Goal: Navigation & Orientation: Understand site structure

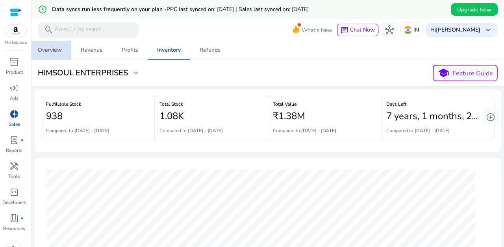
click at [44, 52] on div "Overview" at bounding box center [50, 50] width 24 height 6
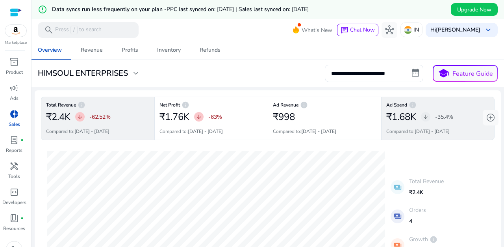
click at [444, 117] on p "-35.4%" at bounding box center [444, 117] width 18 height 8
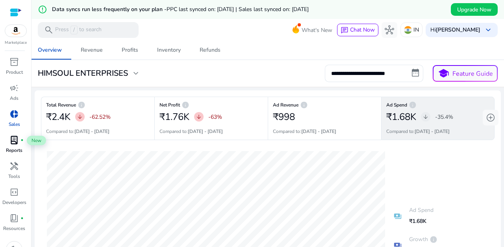
click at [13, 141] on span "lab_profile" at bounding box center [13, 139] width 9 height 9
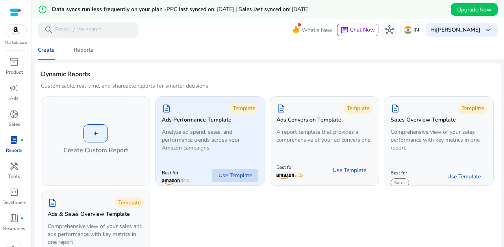
click at [233, 173] on span "Use Template" at bounding box center [235, 175] width 33 height 8
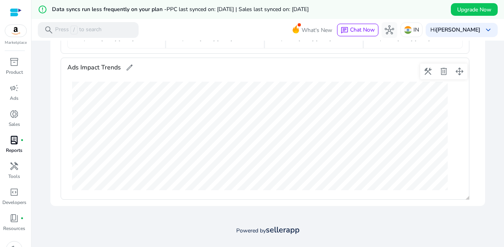
scroll to position [161, 0]
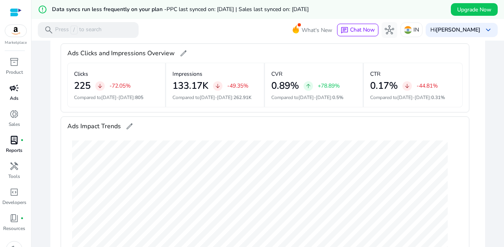
click at [13, 86] on span "campaign" at bounding box center [13, 87] width 9 height 9
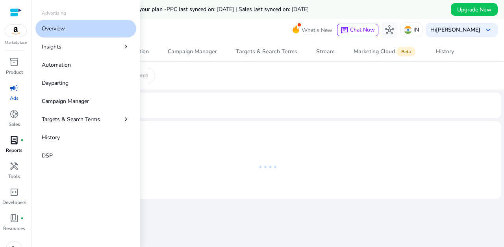
click at [69, 26] on link "Overview" at bounding box center [85, 29] width 101 height 18
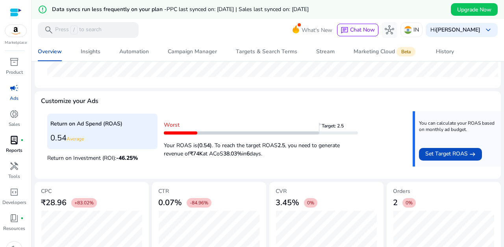
scroll to position [324, 0]
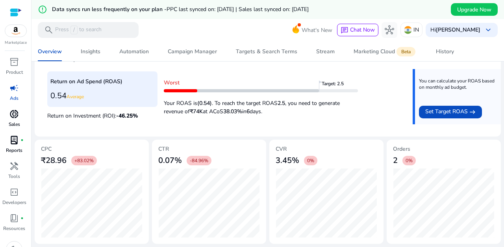
click at [11, 112] on span "donut_small" at bounding box center [13, 113] width 9 height 9
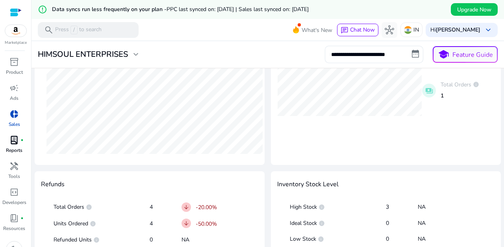
scroll to position [439, 0]
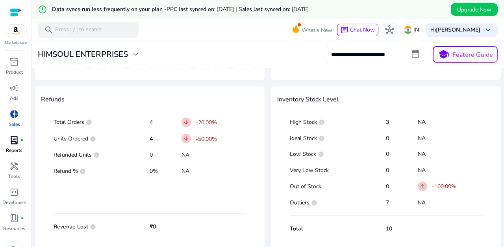
click at [12, 139] on span "lab_profile" at bounding box center [13, 139] width 9 height 9
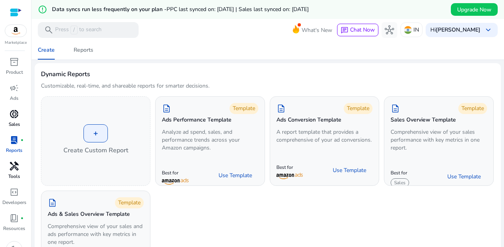
click at [12, 175] on p "Tools" at bounding box center [14, 176] width 12 height 7
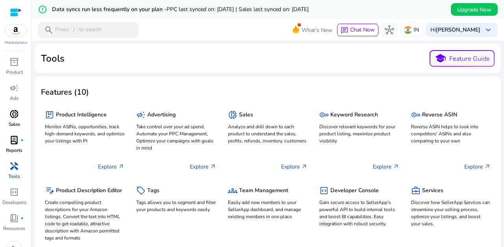
click at [13, 30] on img at bounding box center [15, 31] width 21 height 12
click at [204, 34] on mat-toolbar "search Press / to search What's New chat Chat Now hub IN Hi [PERSON_NAME] keybo…" at bounding box center [268, 30] width 473 height 22
click at [16, 35] on img at bounding box center [15, 31] width 21 height 12
